Goal: Task Accomplishment & Management: Manage account settings

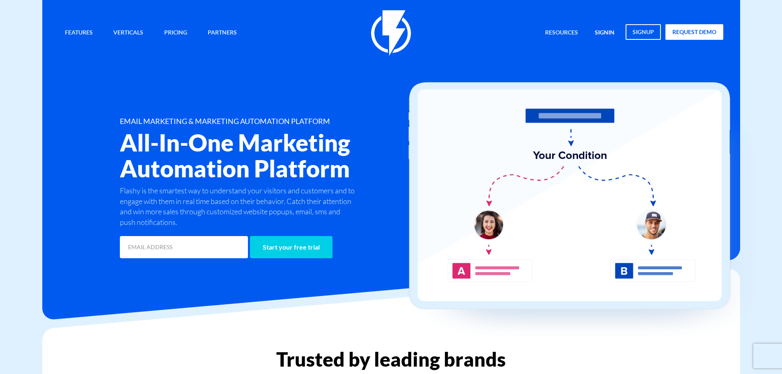
click at [602, 31] on link "signin" at bounding box center [605, 33] width 32 height 18
